Goal: Find specific page/section: Find specific page/section

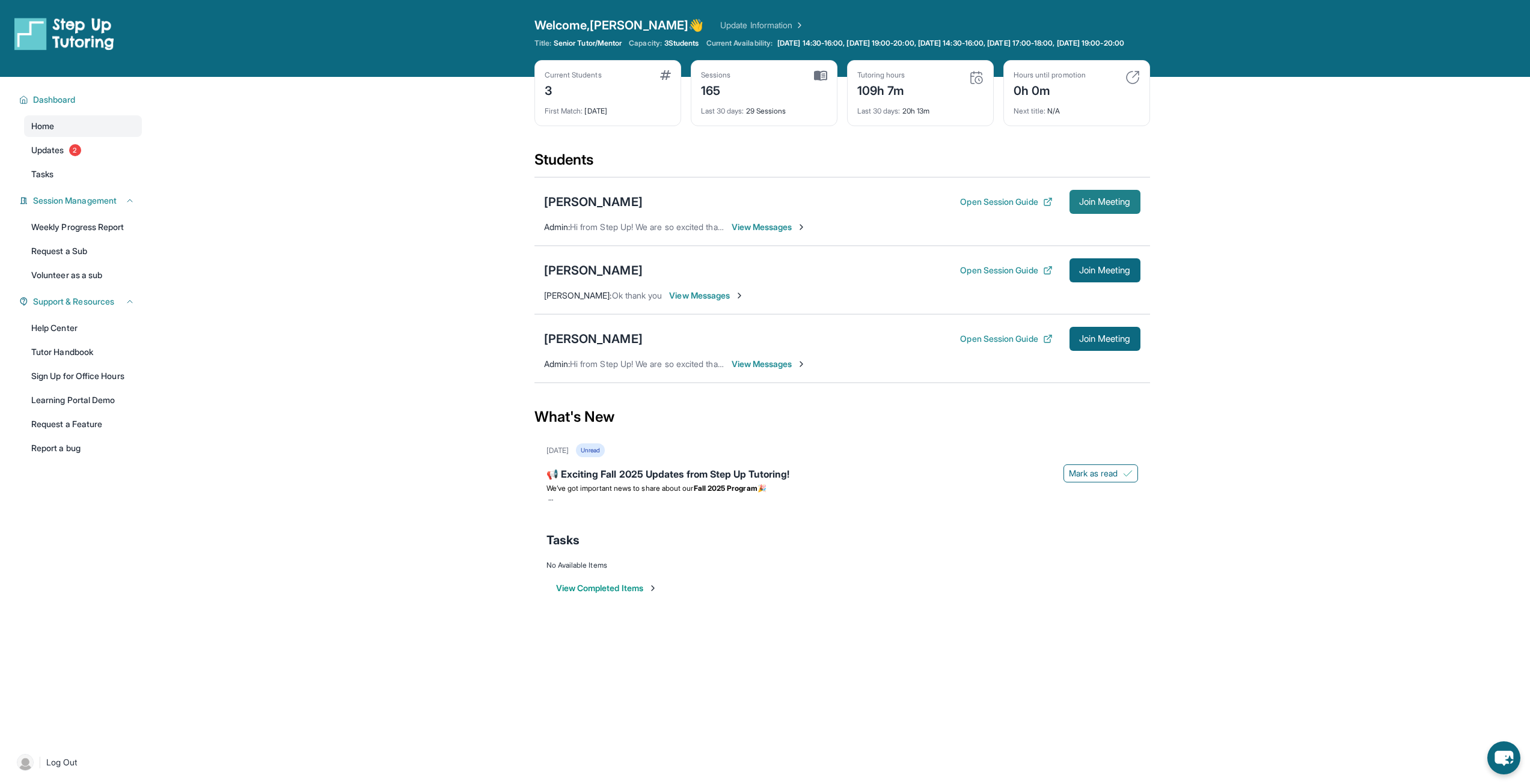
click at [1101, 205] on span "Join Meeting" at bounding box center [1104, 202] width 52 height 7
click at [568, 211] on div "[PERSON_NAME]" at bounding box center [593, 202] width 99 height 17
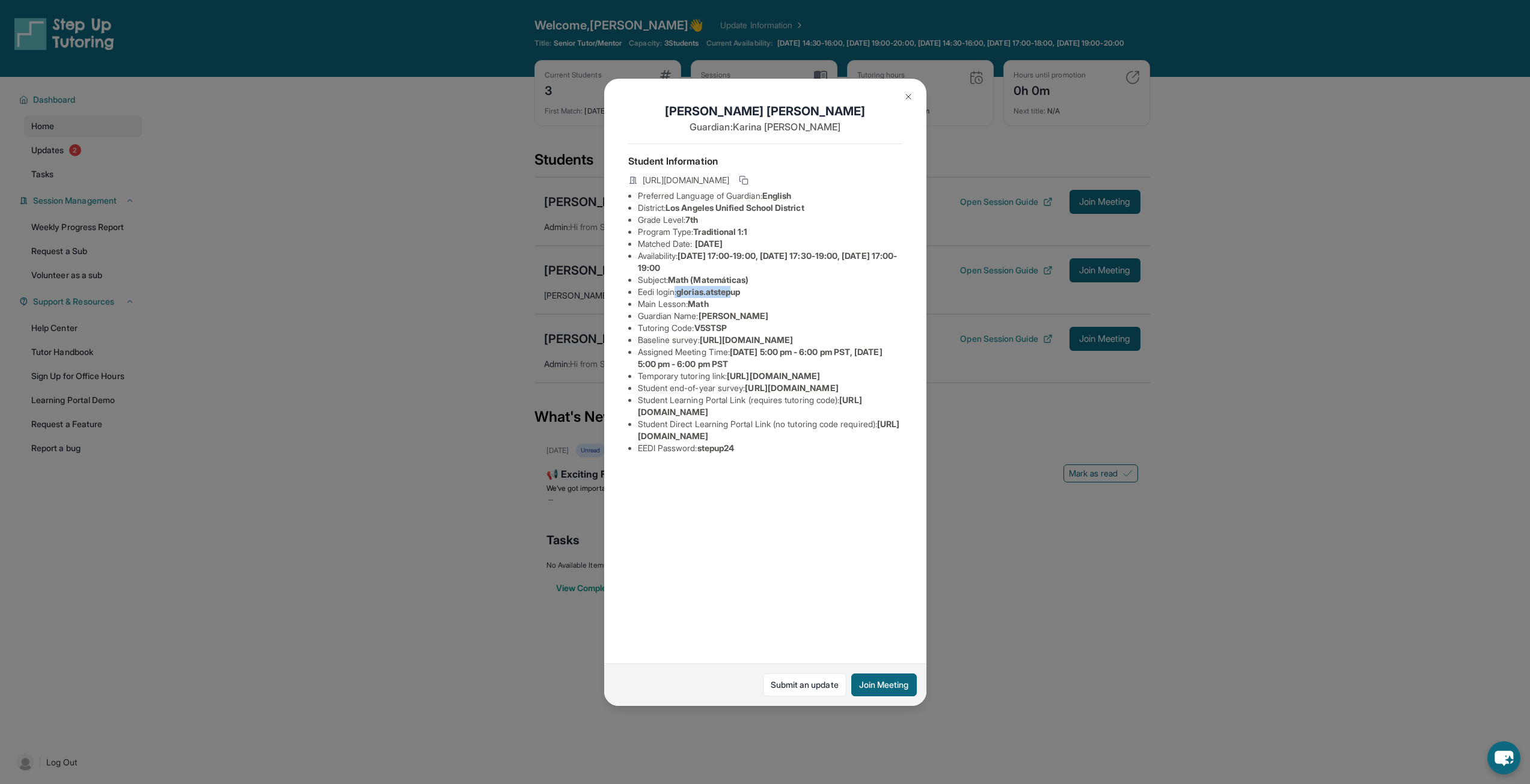
drag, startPoint x: 680, startPoint y: 293, endPoint x: 723, endPoint y: 289, distance: 43.2
click at [734, 287] on li "Eedi login : glorias.atstepup" at bounding box center [770, 292] width 265 height 12
drag, startPoint x: 723, startPoint y: 289, endPoint x: 686, endPoint y: 290, distance: 37.0
click at [722, 289] on span "glorias.atstepup" at bounding box center [708, 292] width 64 height 10
click at [683, 292] on span "glorias.atstepup" at bounding box center [708, 292] width 64 height 10
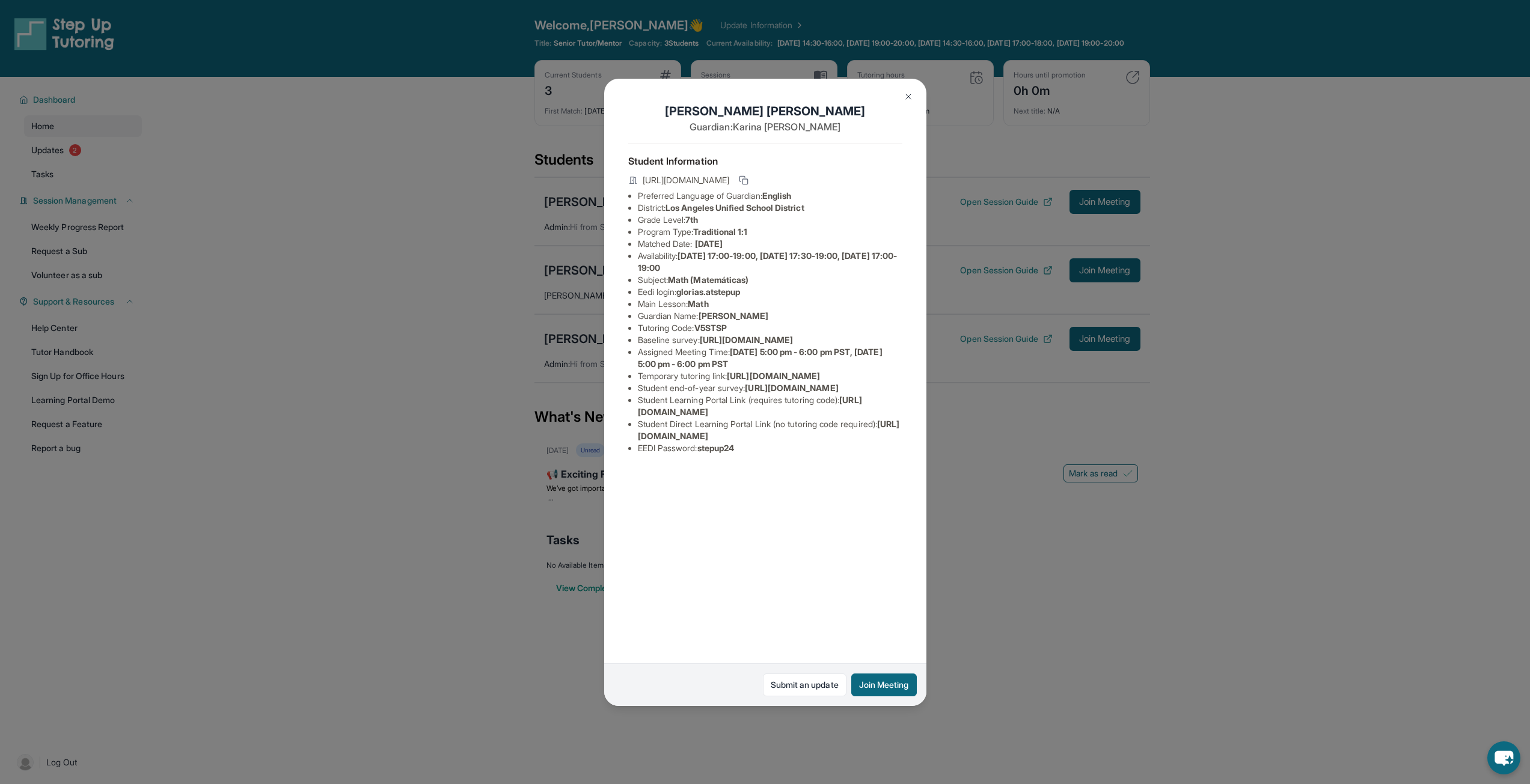
click at [781, 295] on li "Eedi login : glorias.atstepup" at bounding box center [770, 292] width 265 height 12
drag, startPoint x: 681, startPoint y: 293, endPoint x: 745, endPoint y: 288, distance: 64.2
click at [752, 287] on li "Eedi login : glorias.atstepup" at bounding box center [770, 292] width 265 height 12
copy span "glorias.atstepup"
drag, startPoint x: 699, startPoint y: 557, endPoint x: 725, endPoint y: 553, distance: 26.3
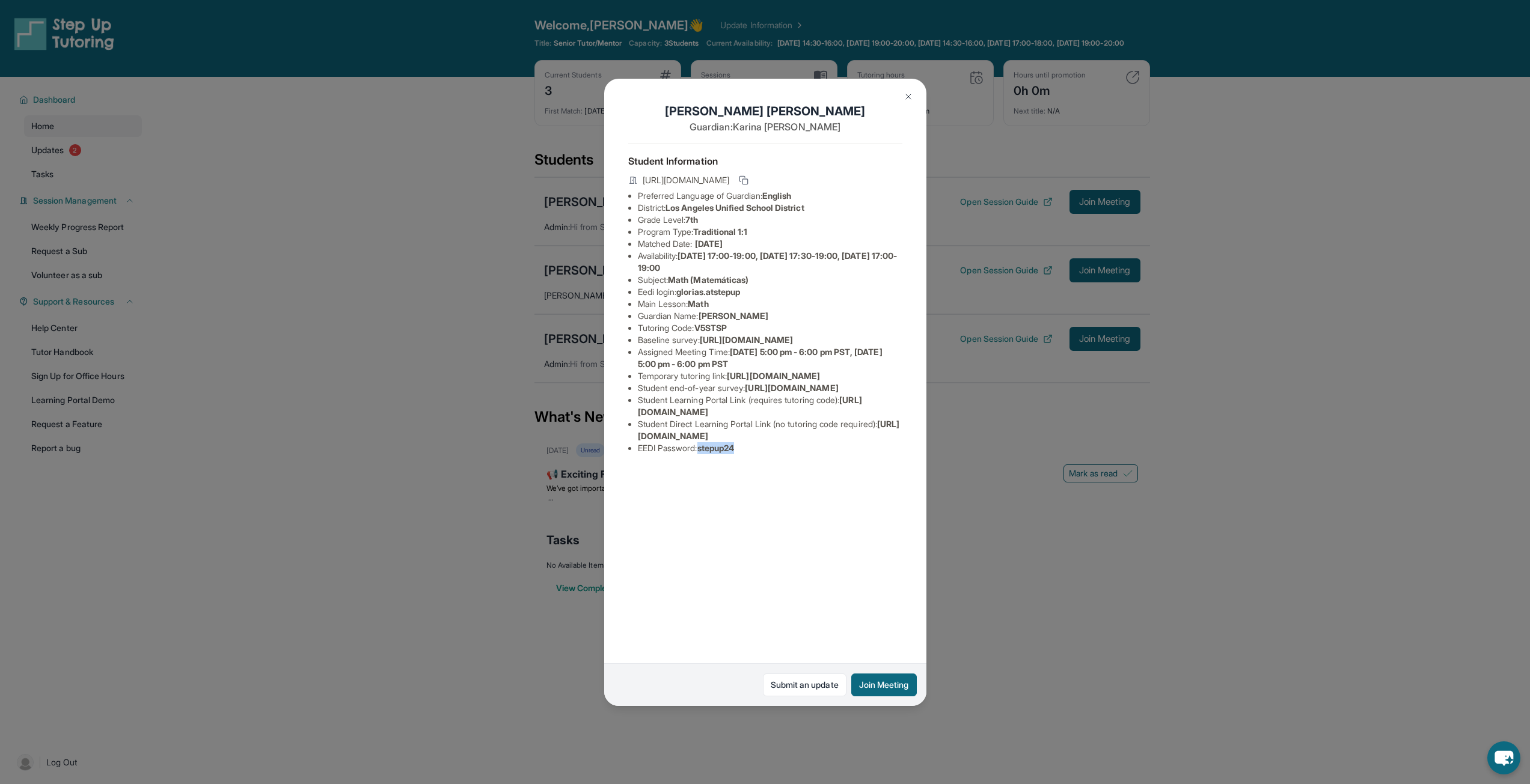
click at [743, 454] on li "EEDI Password : stepup24" at bounding box center [770, 448] width 265 height 12
copy li "stepup24"
click at [733, 382] on li "Temporary tutoring link : [URL][DOMAIN_NAME]" at bounding box center [770, 376] width 265 height 12
drag, startPoint x: 681, startPoint y: 293, endPoint x: 750, endPoint y: 297, distance: 69.1
click at [750, 297] on li "Eedi login : glorias.atstepup" at bounding box center [770, 292] width 265 height 12
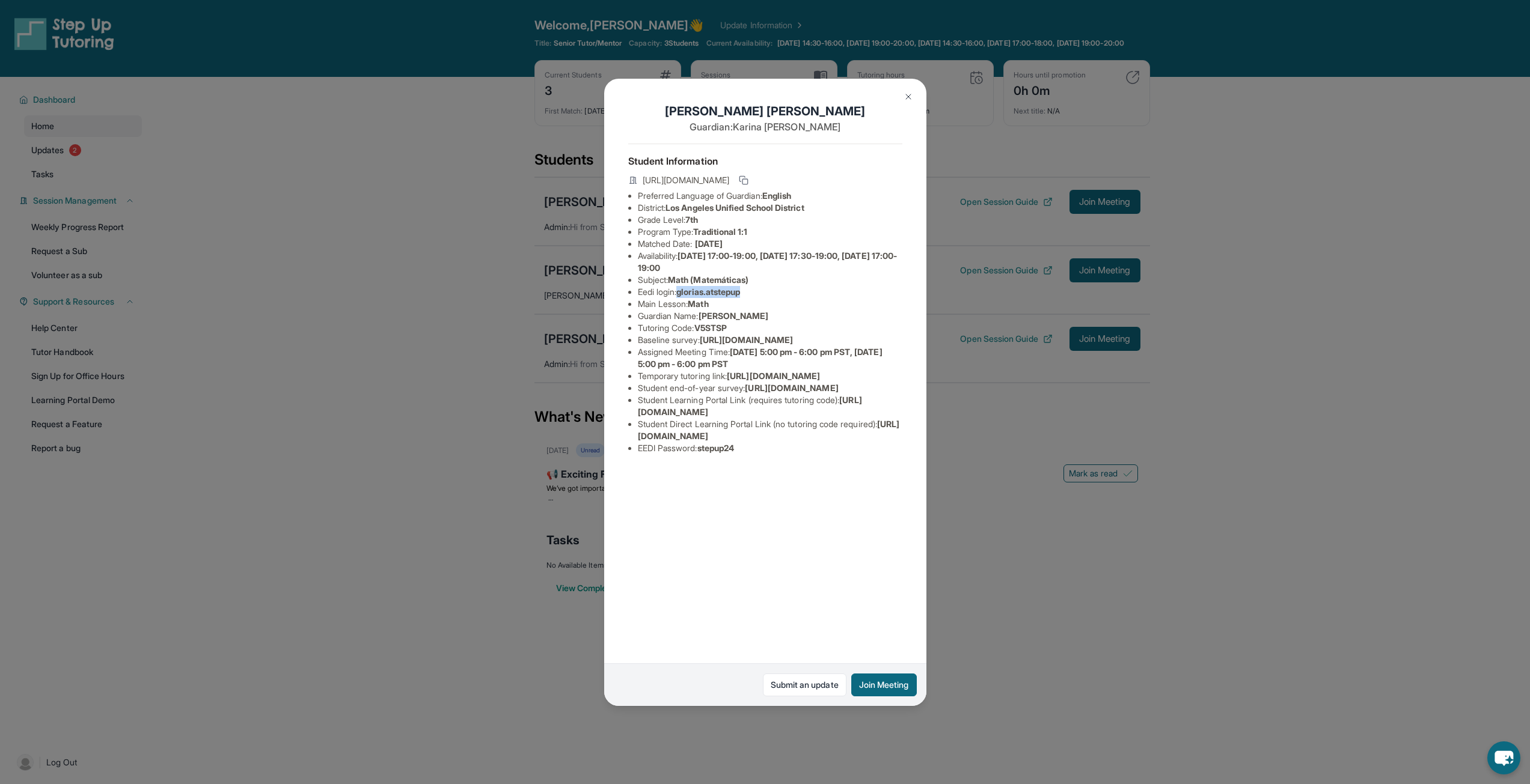
copy span "glorias.atstepup"
